Goal: Task Accomplishment & Management: Use online tool/utility

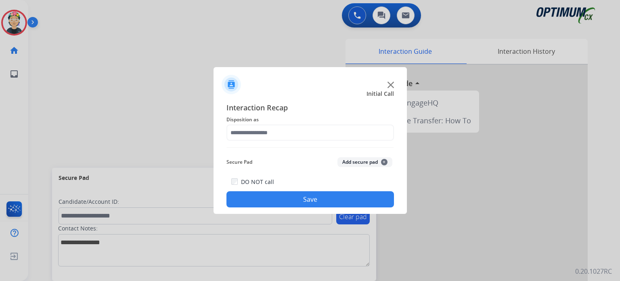
click at [392, 85] on img at bounding box center [391, 85] width 6 height 6
click at [388, 84] on img at bounding box center [391, 85] width 6 height 6
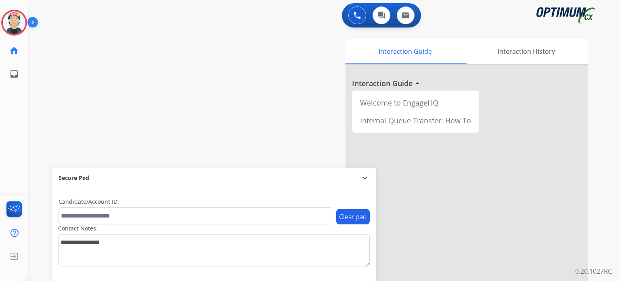
click at [388, 84] on div at bounding box center [467, 215] width 242 height 301
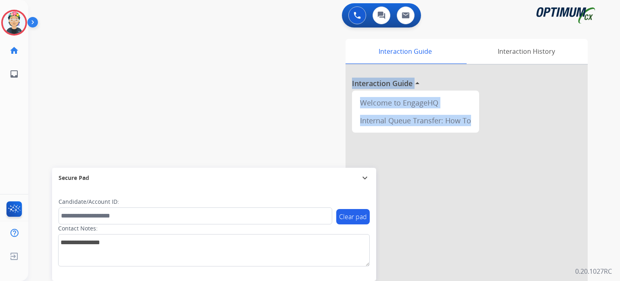
click at [388, 84] on h3 "Interaction Guide" at bounding box center [382, 83] width 61 height 11
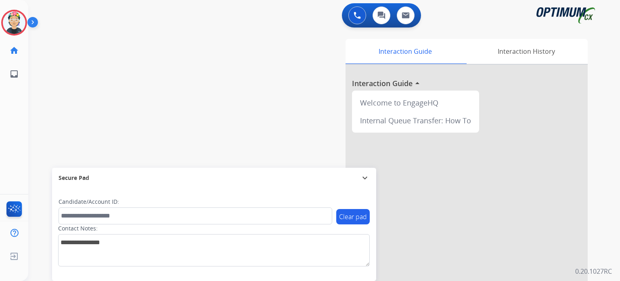
click at [388, 84] on div at bounding box center [467, 215] width 242 height 301
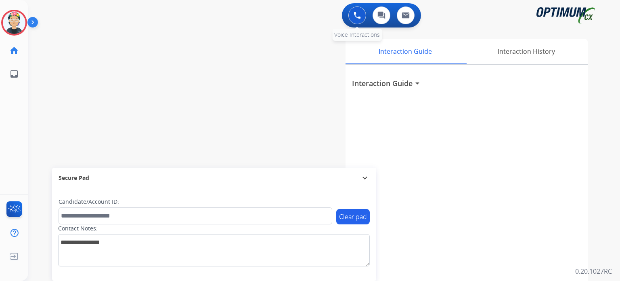
click at [358, 20] on button at bounding box center [357, 15] width 18 height 18
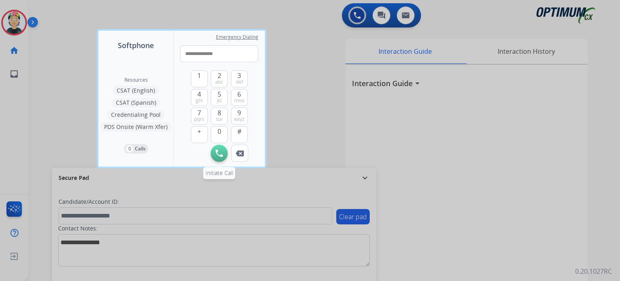
type input "**********"
click at [217, 154] on img at bounding box center [219, 152] width 7 height 7
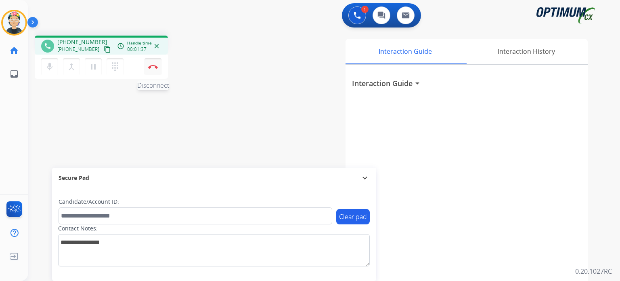
click at [155, 69] on button "Disconnect" at bounding box center [153, 66] width 17 height 17
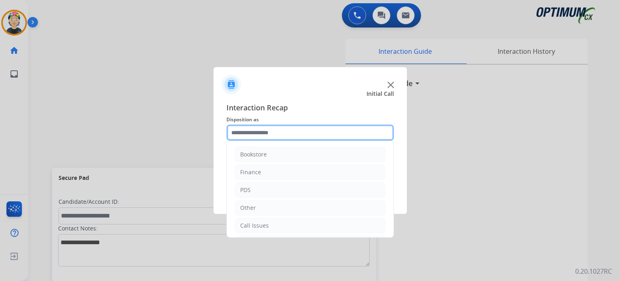
click at [263, 129] on input "text" at bounding box center [310, 132] width 168 height 16
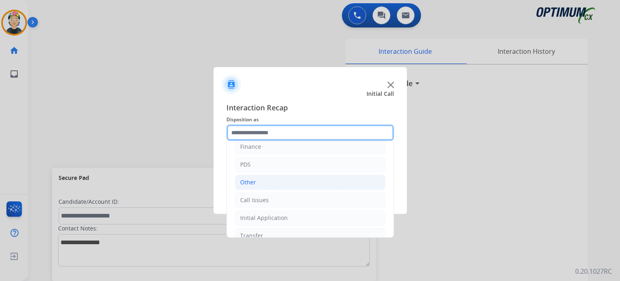
scroll to position [53, 0]
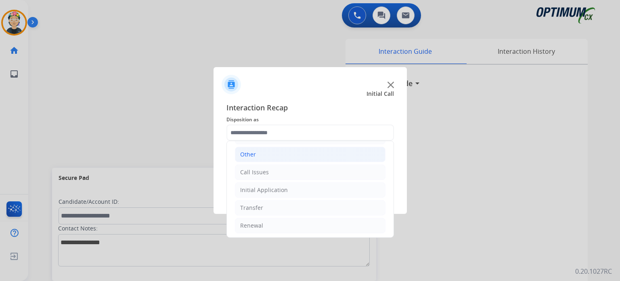
click at [256, 158] on li "Other" at bounding box center [310, 154] width 151 height 15
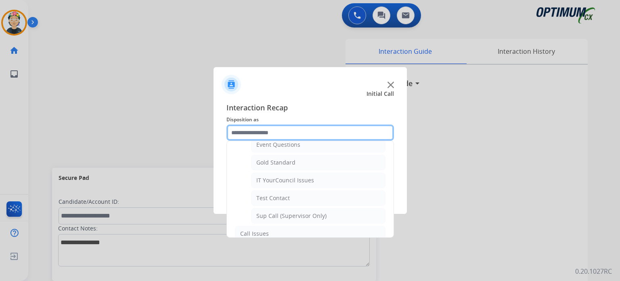
scroll to position [174, 0]
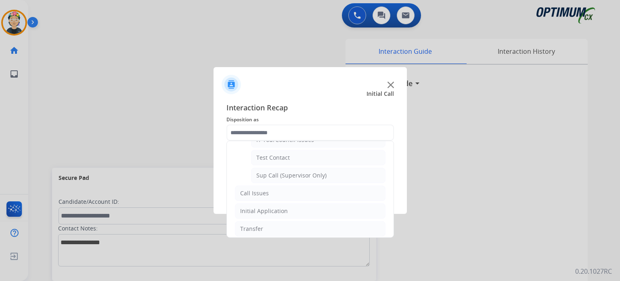
click at [275, 173] on div "Sup Call (Supervisor Only)" at bounding box center [291, 175] width 70 height 8
type input "**********"
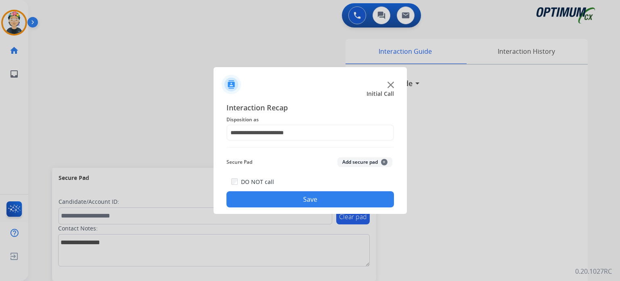
click at [267, 202] on button "Save" at bounding box center [310, 199] width 168 height 16
